Goal: Task Accomplishment & Management: Manage account settings

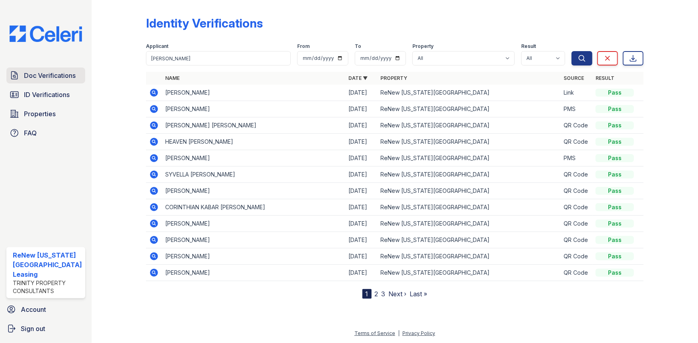
click at [57, 75] on span "Doc Verifications" at bounding box center [50, 76] width 52 height 10
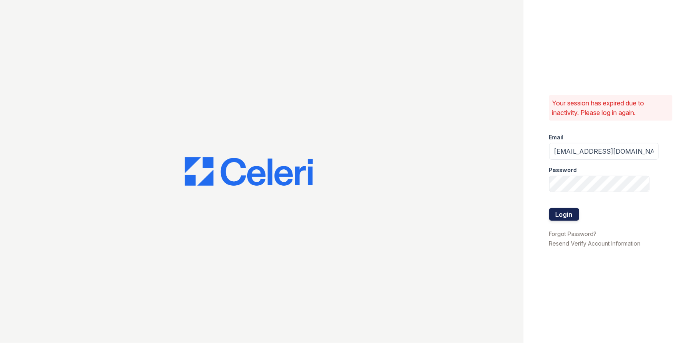
click at [555, 214] on button "Login" at bounding box center [564, 214] width 30 height 13
